Goal: Task Accomplishment & Management: Complete application form

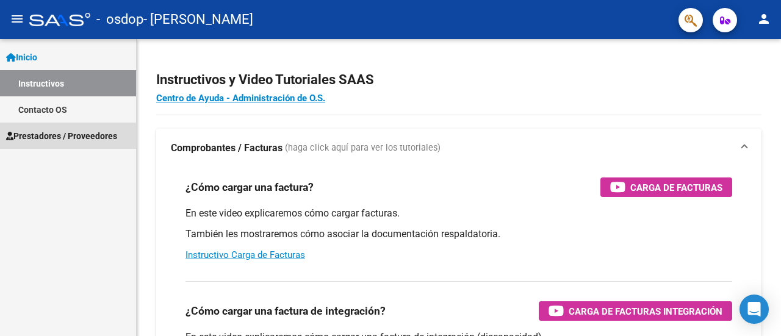
click at [98, 135] on span "Prestadores / Proveedores" at bounding box center [61, 135] width 111 height 13
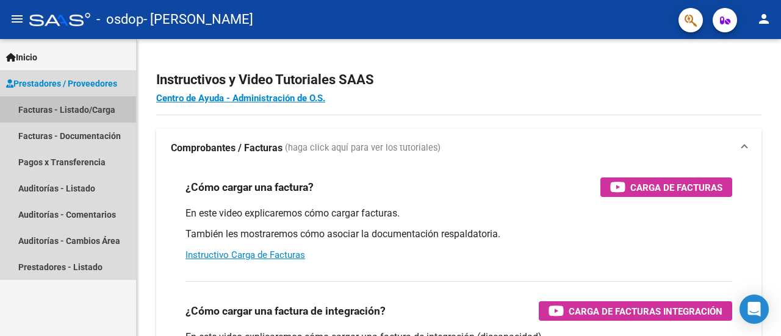
click at [87, 112] on link "Facturas - Listado/Carga" at bounding box center [68, 109] width 136 height 26
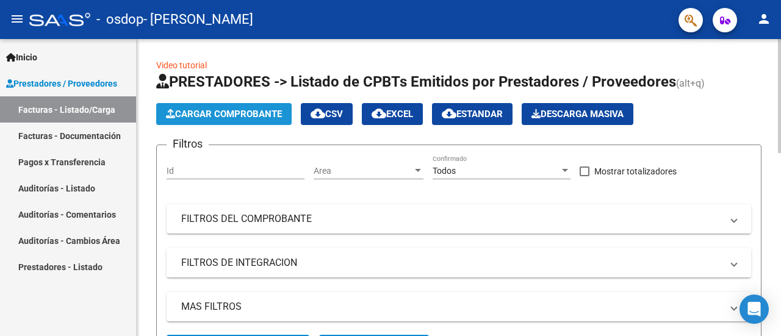
click at [237, 109] on span "Cargar Comprobante" at bounding box center [224, 114] width 116 height 11
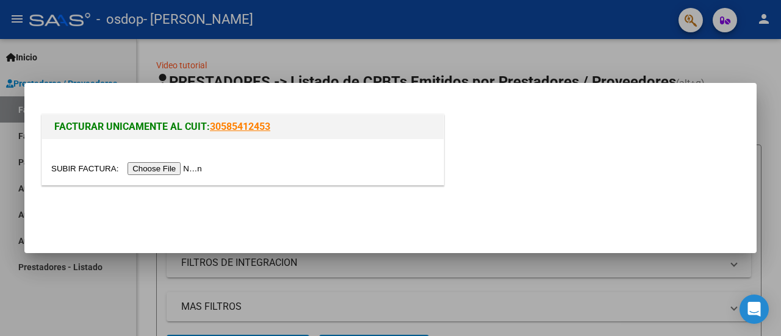
click at [175, 171] on input "file" at bounding box center [128, 168] width 154 height 13
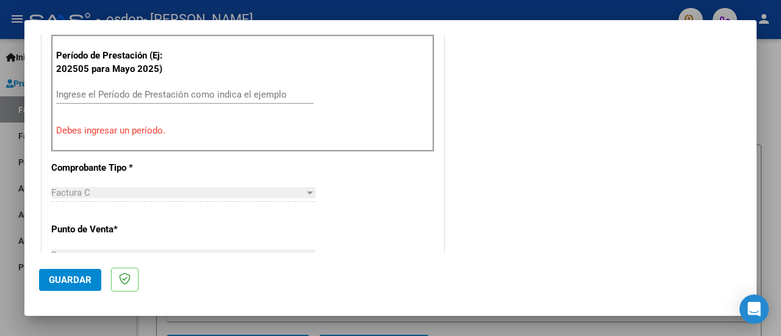
scroll to position [390, 0]
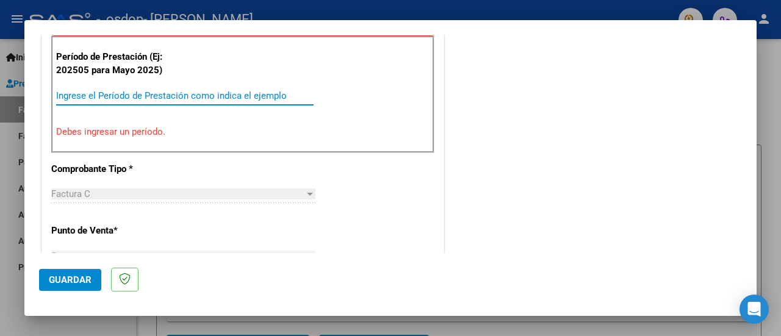
click at [148, 93] on input "Ingrese el Período de Prestación como indica el ejemplo" at bounding box center [184, 95] width 257 height 11
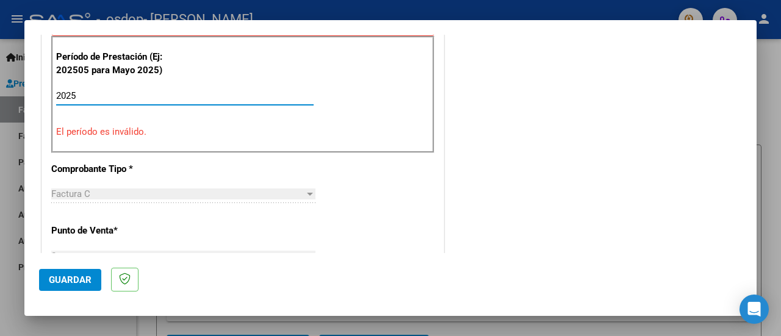
click at [92, 92] on input "2025" at bounding box center [184, 95] width 257 height 11
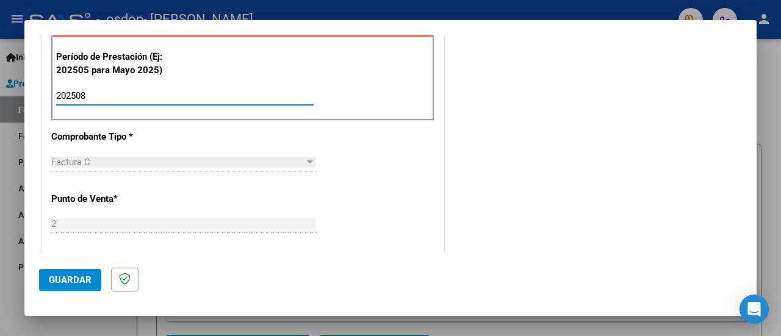
type input "202508"
click at [65, 158] on span "Factura C" at bounding box center [70, 162] width 39 height 11
click at [165, 166] on div "Factura C Seleccionar Tipo" at bounding box center [183, 162] width 264 height 18
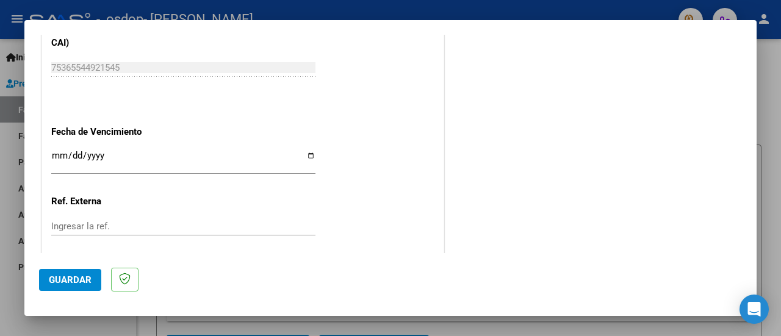
scroll to position [817, 0]
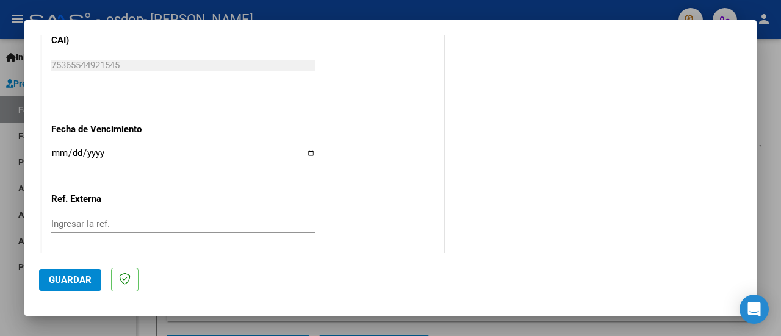
click at [138, 145] on div "Ingresar la fecha" at bounding box center [183, 158] width 264 height 26
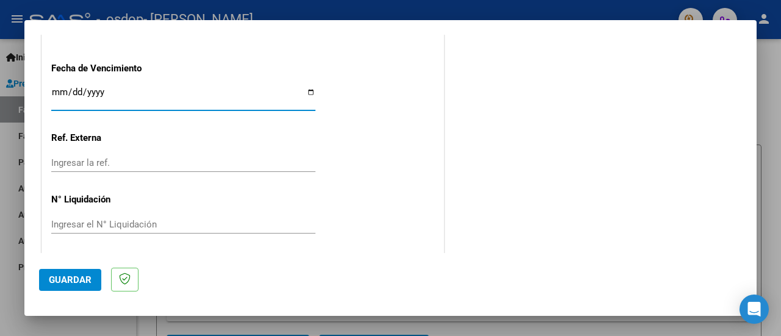
scroll to position [878, 0]
click at [68, 281] on span "Guardar" at bounding box center [70, 279] width 43 height 11
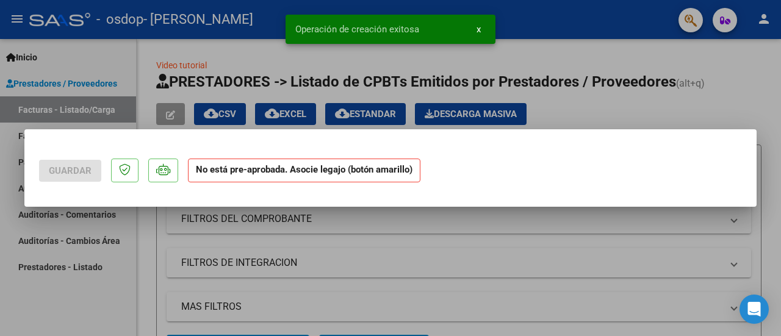
scroll to position [0, 0]
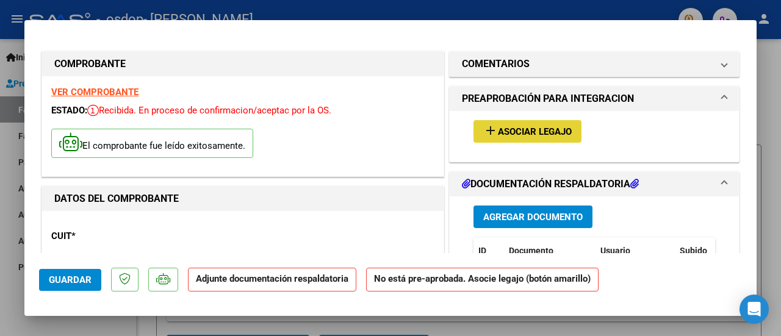
click at [518, 127] on span "Asociar Legajo" at bounding box center [535, 131] width 74 height 11
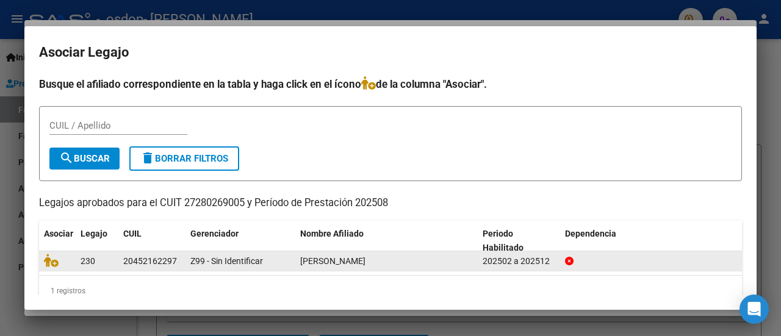
click at [510, 262] on div "202502 a 202512" at bounding box center [518, 261] width 73 height 14
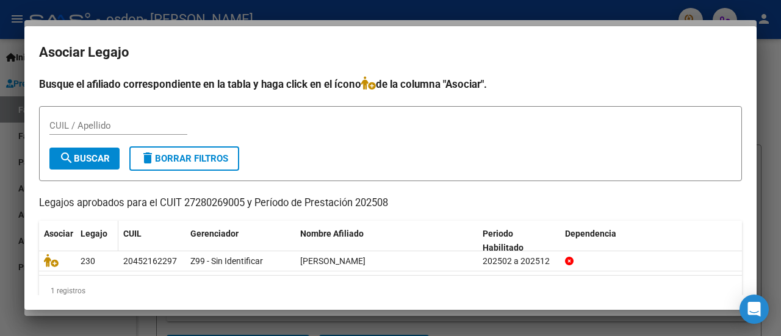
scroll to position [20, 0]
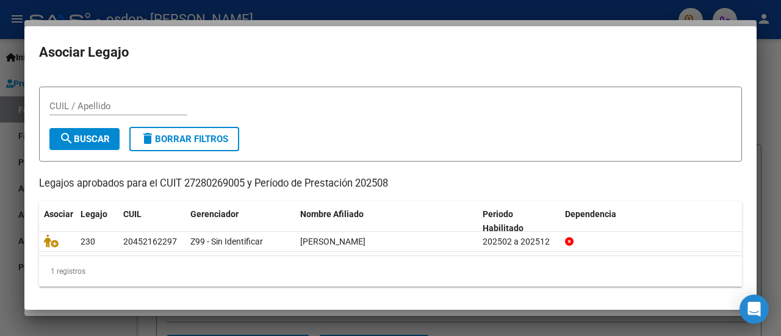
click at [97, 107] on input "CUIL / Apellido" at bounding box center [118, 106] width 138 height 11
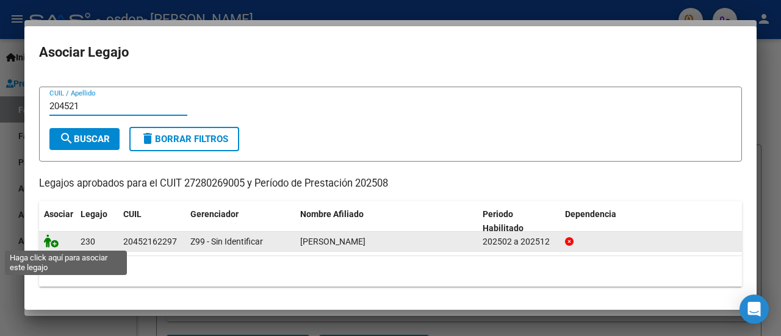
type input "204521"
click at [52, 242] on icon at bounding box center [51, 240] width 15 height 13
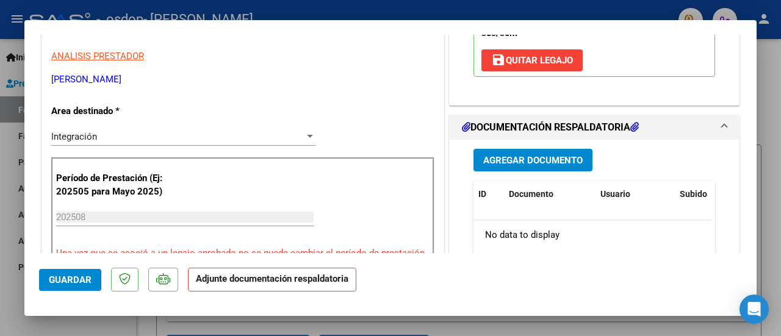
scroll to position [240, 0]
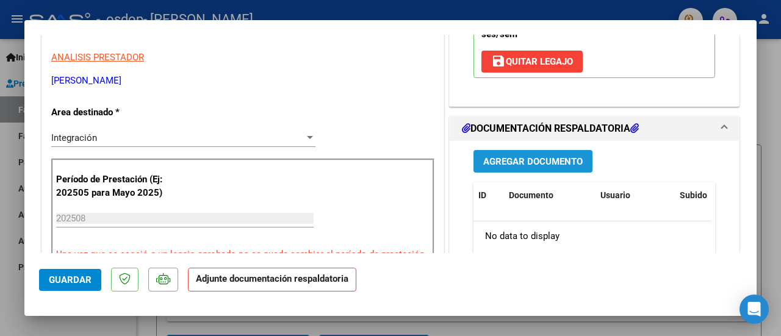
click at [543, 158] on span "Agregar Documento" at bounding box center [532, 161] width 99 height 11
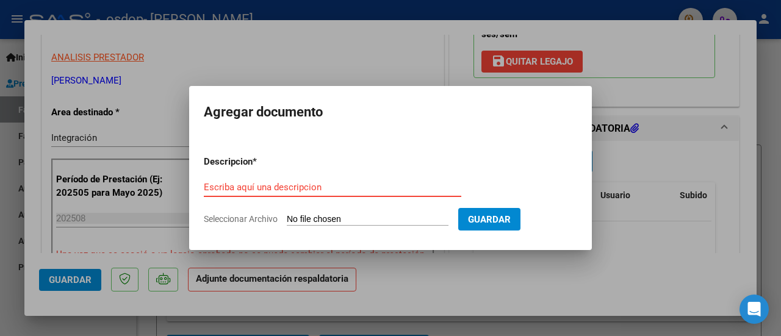
click at [360, 187] on input "Escriba aquí una descripcion" at bounding box center [332, 187] width 257 height 11
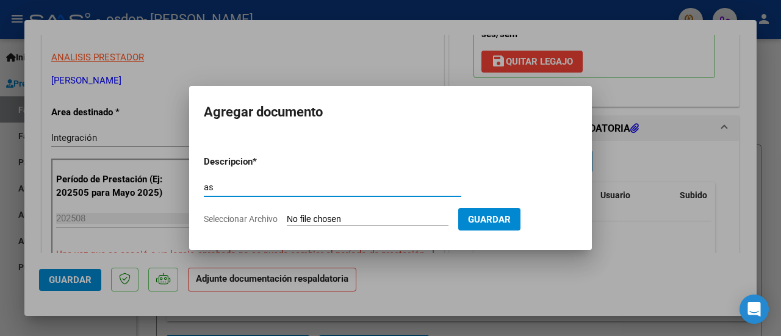
type input "a"
type input "Asistencia [PERSON_NAME] 08/2025"
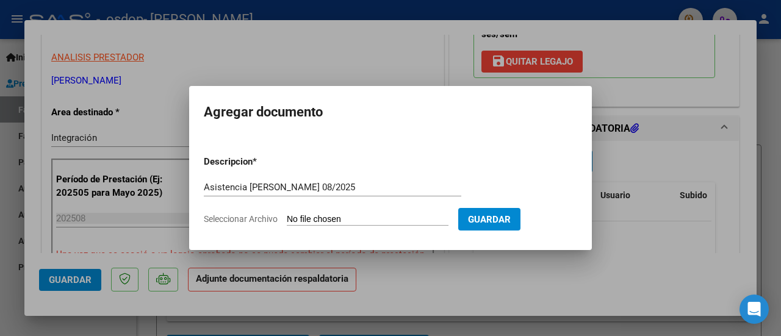
click at [253, 215] on span "Seleccionar Archivo" at bounding box center [241, 219] width 74 height 10
click at [287, 215] on input "Seleccionar Archivo" at bounding box center [368, 220] width 162 height 12
type input "C:\fakepath\asistencia Salinas0825.pdf"
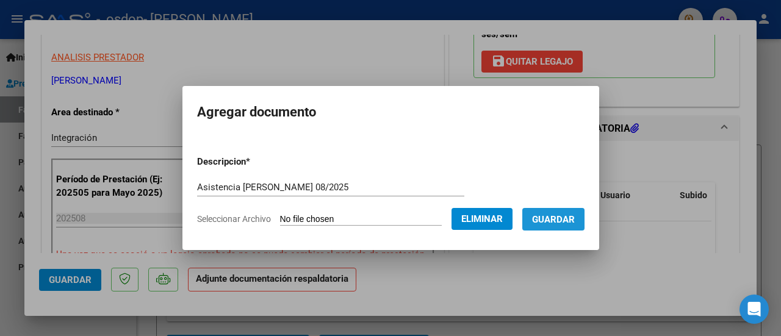
click at [575, 219] on span "Guardar" at bounding box center [553, 219] width 43 height 11
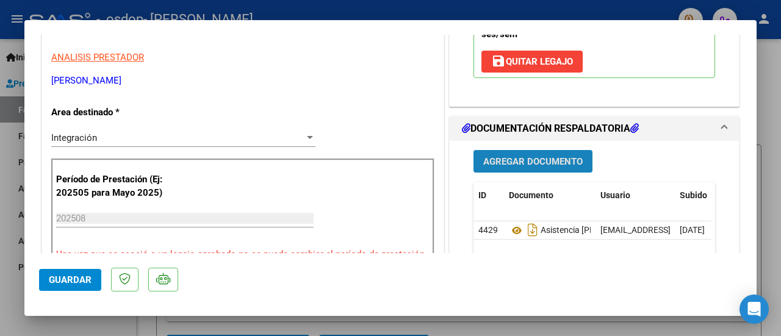
click at [543, 161] on span "Agregar Documento" at bounding box center [532, 161] width 99 height 11
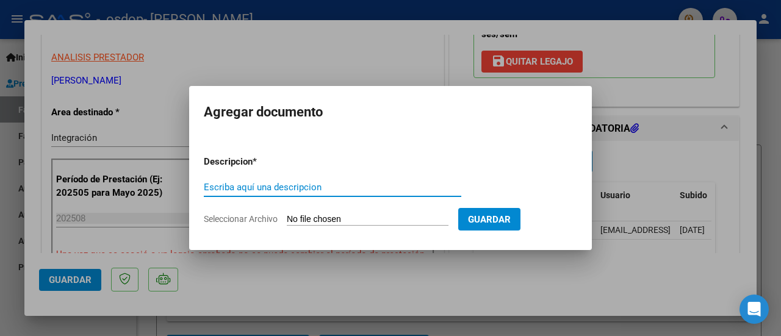
click at [342, 187] on input "Escriba aquí una descripcion" at bounding box center [332, 187] width 257 height 11
type input "factura 787"
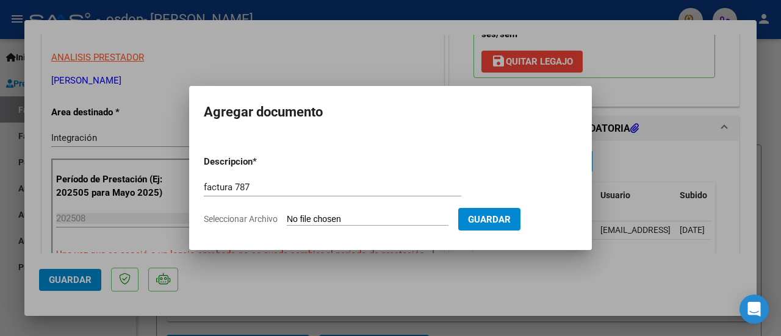
click at [344, 217] on input "Seleccionar Archivo" at bounding box center [368, 220] width 162 height 12
type input "C:\fakepath\27280269005_011_00002_00000787.pdf"
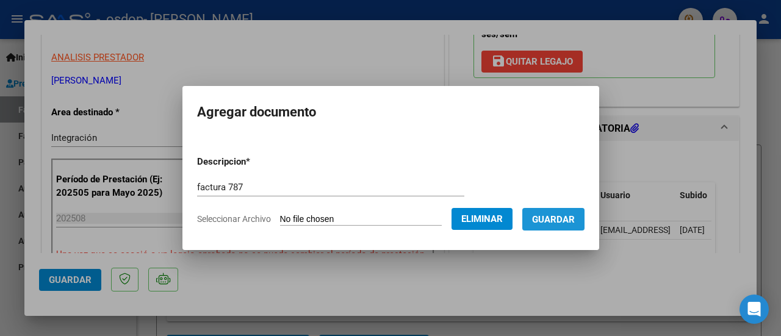
click at [568, 221] on span "Guardar" at bounding box center [553, 219] width 43 height 11
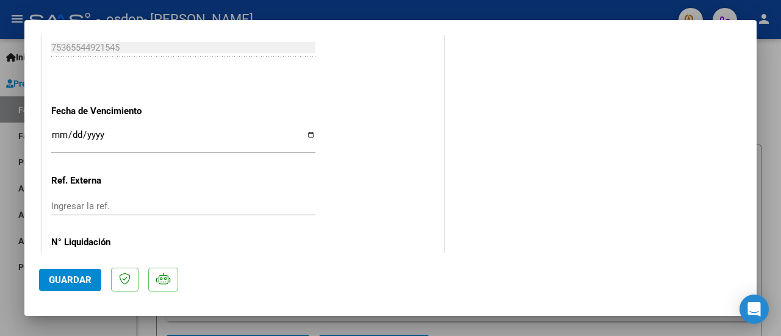
scroll to position [884, 0]
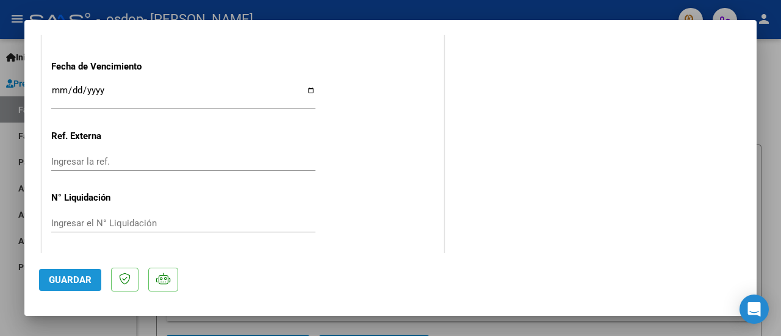
click at [85, 276] on span "Guardar" at bounding box center [70, 279] width 43 height 11
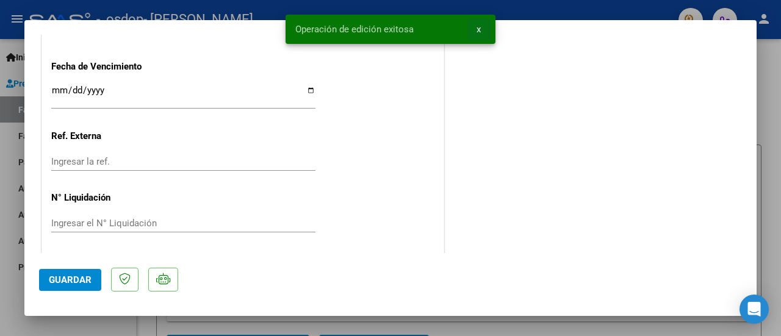
click at [479, 29] on span "x" at bounding box center [478, 29] width 4 height 11
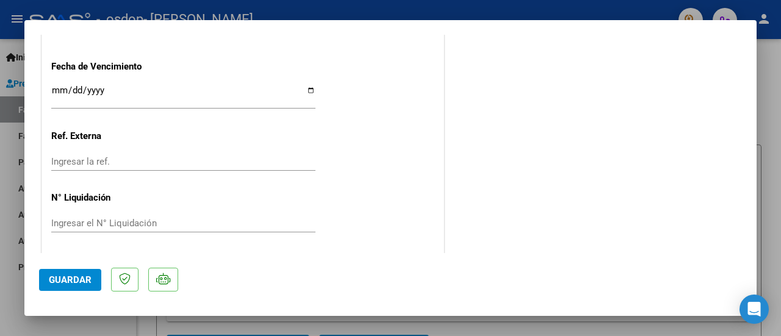
click at [640, 321] on div at bounding box center [390, 168] width 781 height 336
type input "$ 0,00"
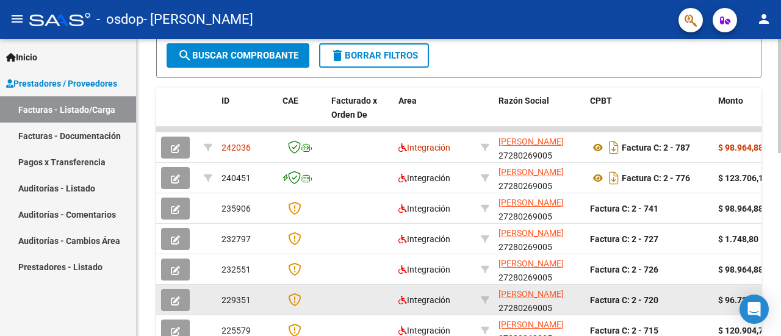
scroll to position [0, 0]
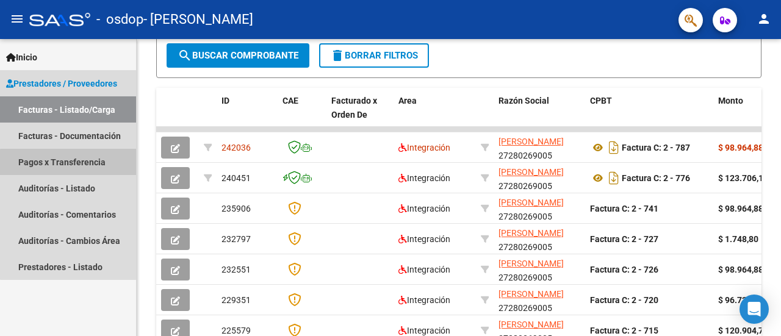
click at [73, 163] on link "Pagos x Transferencia" at bounding box center [68, 162] width 136 height 26
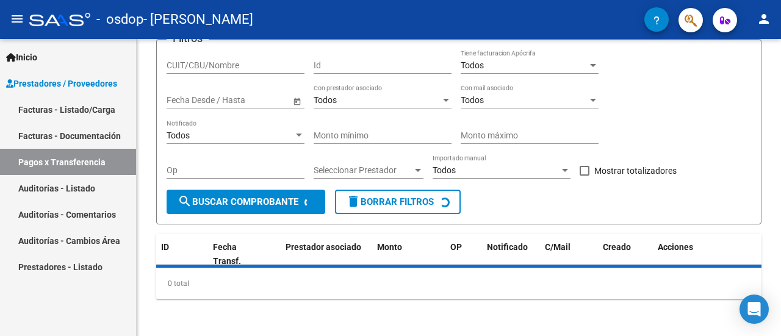
scroll to position [121, 0]
